Goal: Information Seeking & Learning: Learn about a topic

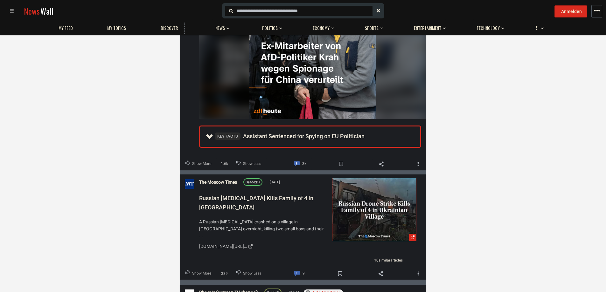
scroll to position [3128, 0]
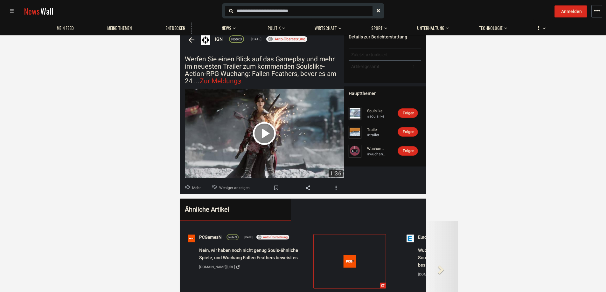
scroll to position [170, 0]
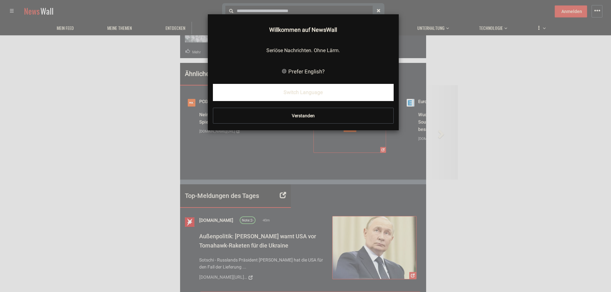
click at [496, 61] on div "× Willkommen auf NewsWall Seriöse Nachrichten. Ohne Lärm. Prefer English? Switc…" at bounding box center [305, 146] width 601 height 283
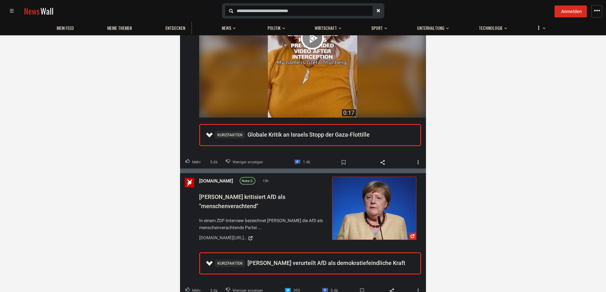
scroll to position [0, 0]
